Goal: Task Accomplishment & Management: Complete application form

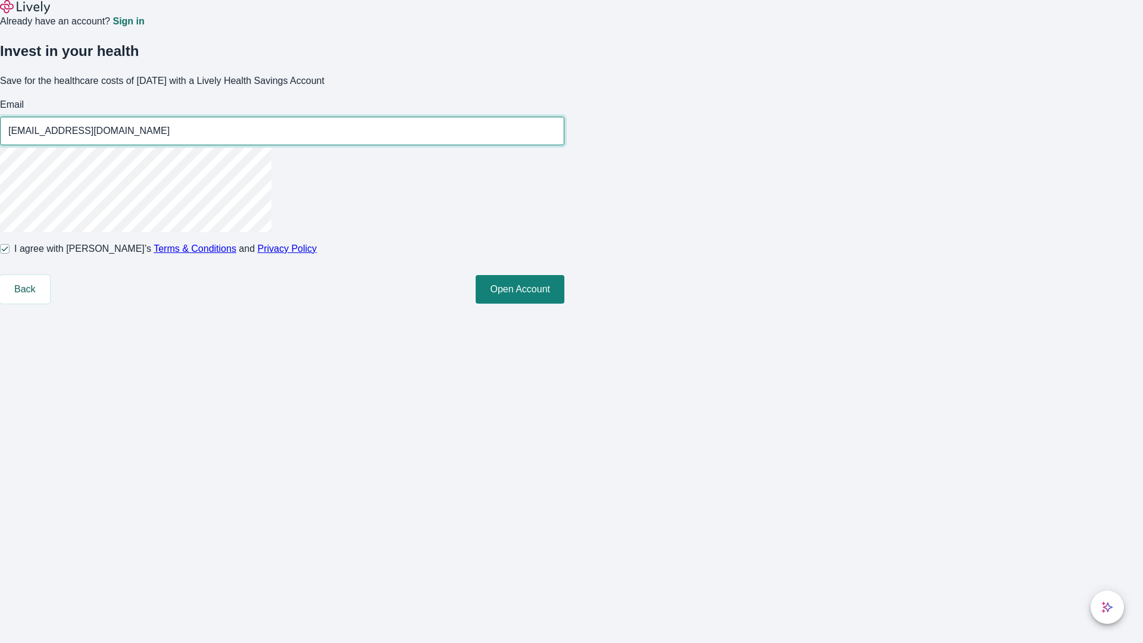
type input "[EMAIL_ADDRESS][DOMAIN_NAME]"
click at [10, 254] on input "I agree with Lively’s Terms & Conditions and Privacy Policy" at bounding box center [5, 249] width 10 height 10
checkbox input "false"
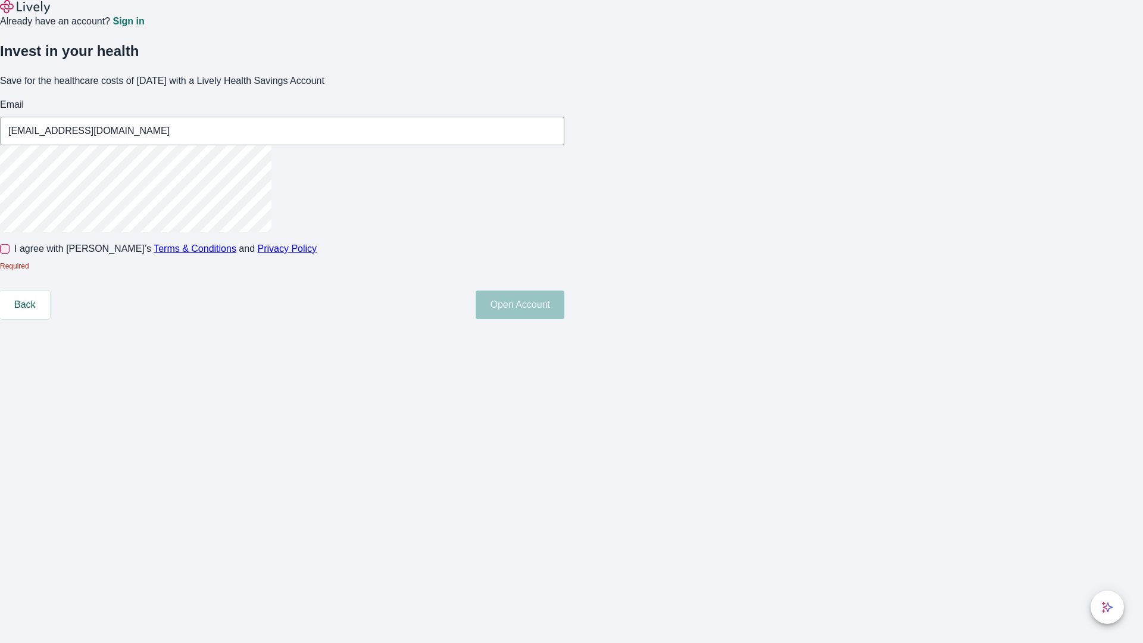
type input "[EMAIL_ADDRESS][DOMAIN_NAME]"
click at [10, 254] on input "I agree with Lively’s Terms & Conditions and Privacy Policy" at bounding box center [5, 249] width 10 height 10
checkbox input "true"
click at [565, 304] on button "Open Account" at bounding box center [520, 289] width 89 height 29
